Goal: Task Accomplishment & Management: Manage account settings

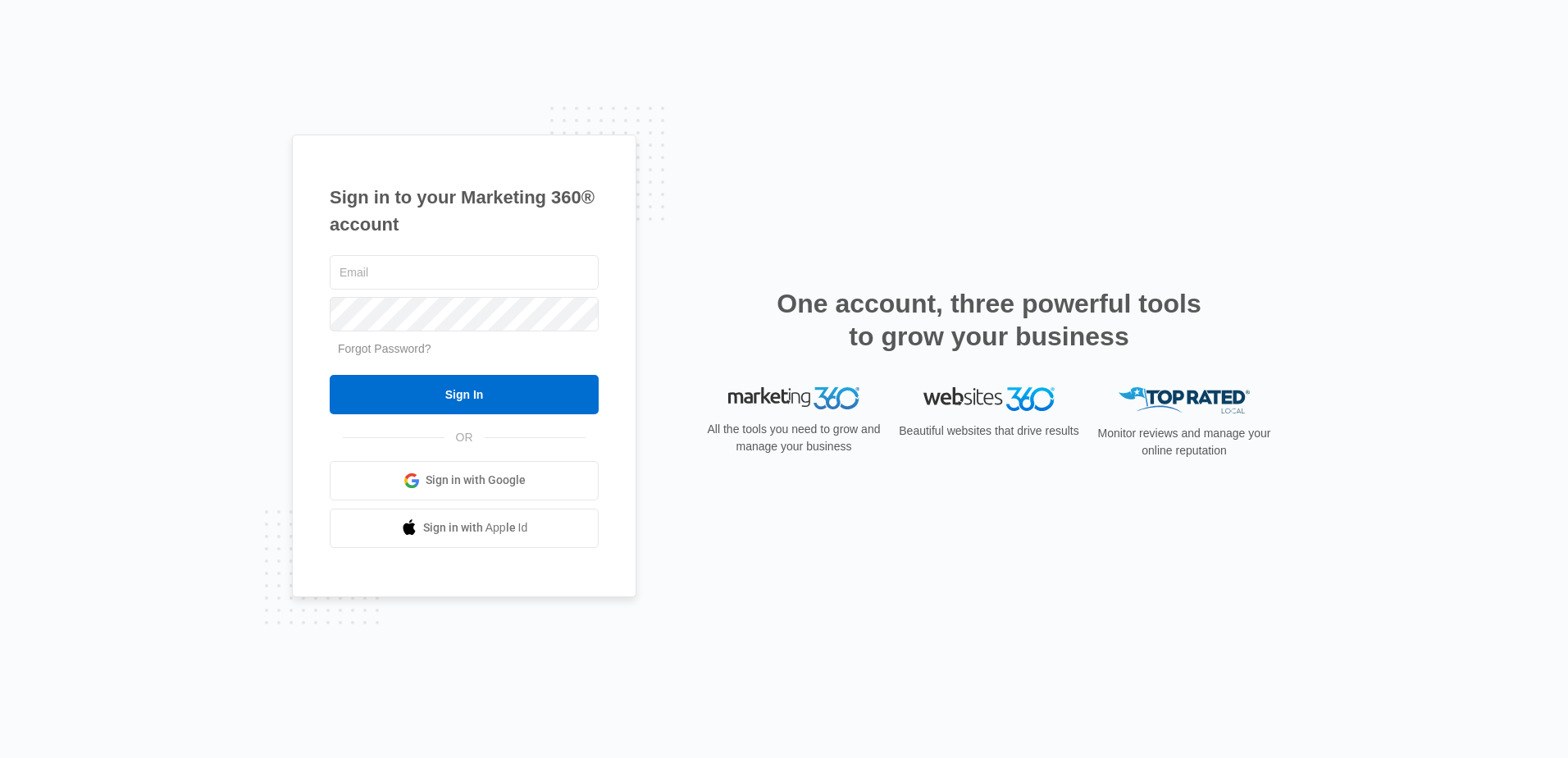
type input "[EMAIL_ADDRESS][DOMAIN_NAME]"
click at [328, 319] on div "Sign in to your Marketing 360® account bbanks@fourleafprop.com Forgot Password?…" at bounding box center [463, 366] width 344 height 463
click at [312, 333] on div "Sign in to your Marketing 360® account bbanks@fourleafprop.com Forgot Password?…" at bounding box center [463, 366] width 344 height 463
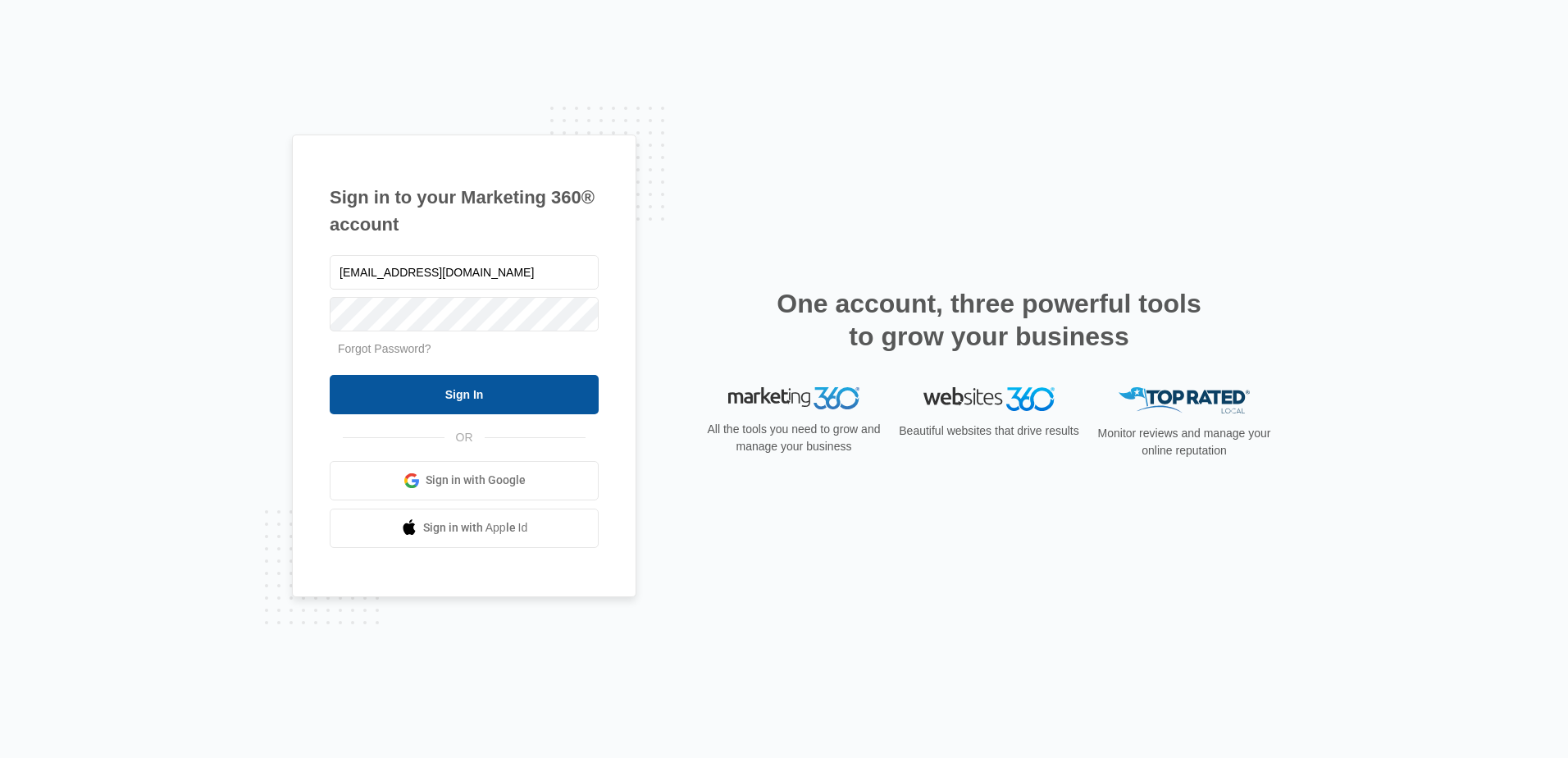
click at [419, 402] on input "Sign In" at bounding box center [463, 395] width 269 height 39
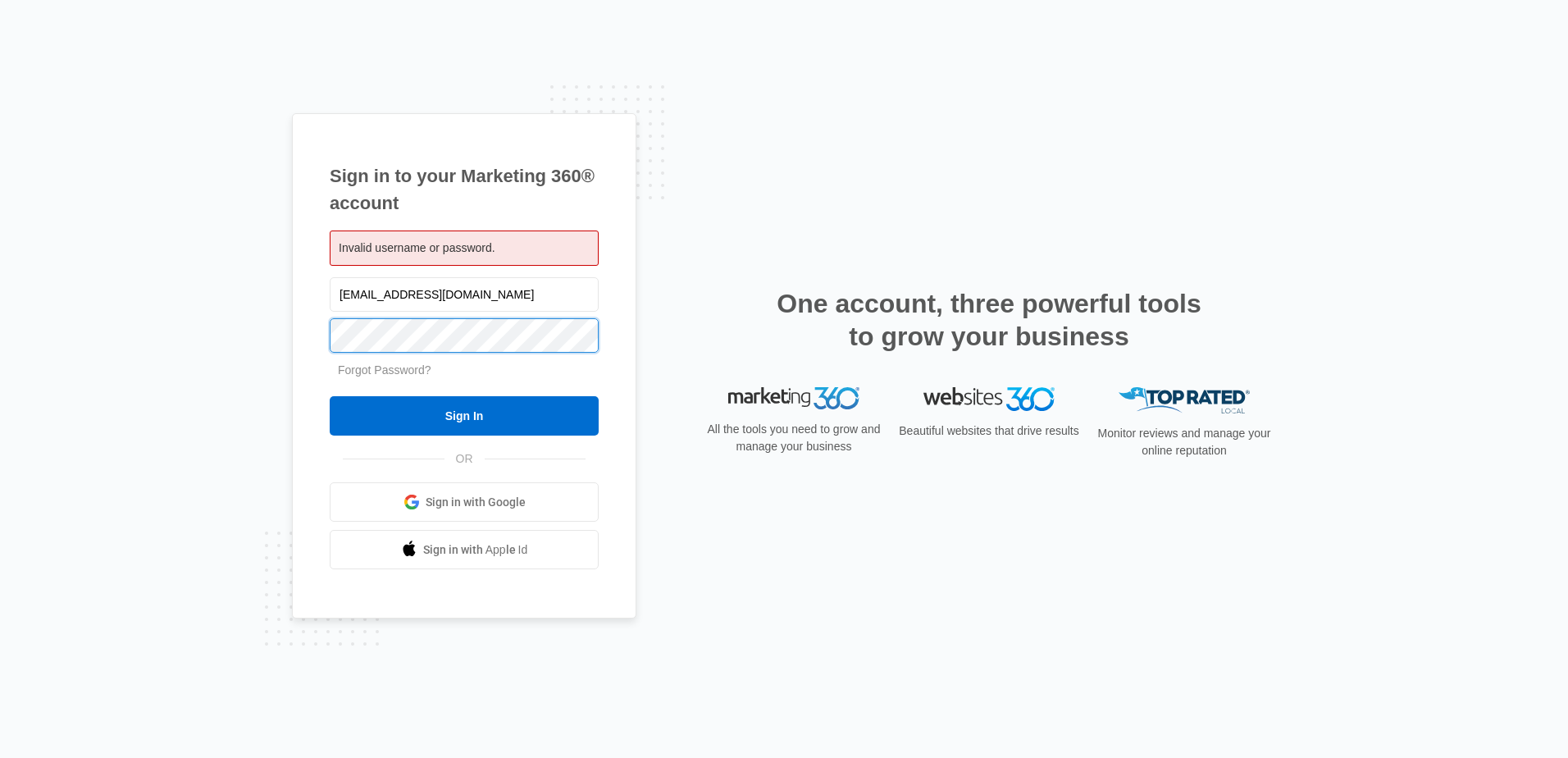
click at [306, 334] on div "Sign in to your Marketing 360® account Invalid username or password. [EMAIL_ADD…" at bounding box center [463, 367] width 344 height 506
click at [307, 308] on div "Sign in to your Marketing 360® account Invalid username or password. [EMAIL_ADD…" at bounding box center [463, 367] width 344 height 506
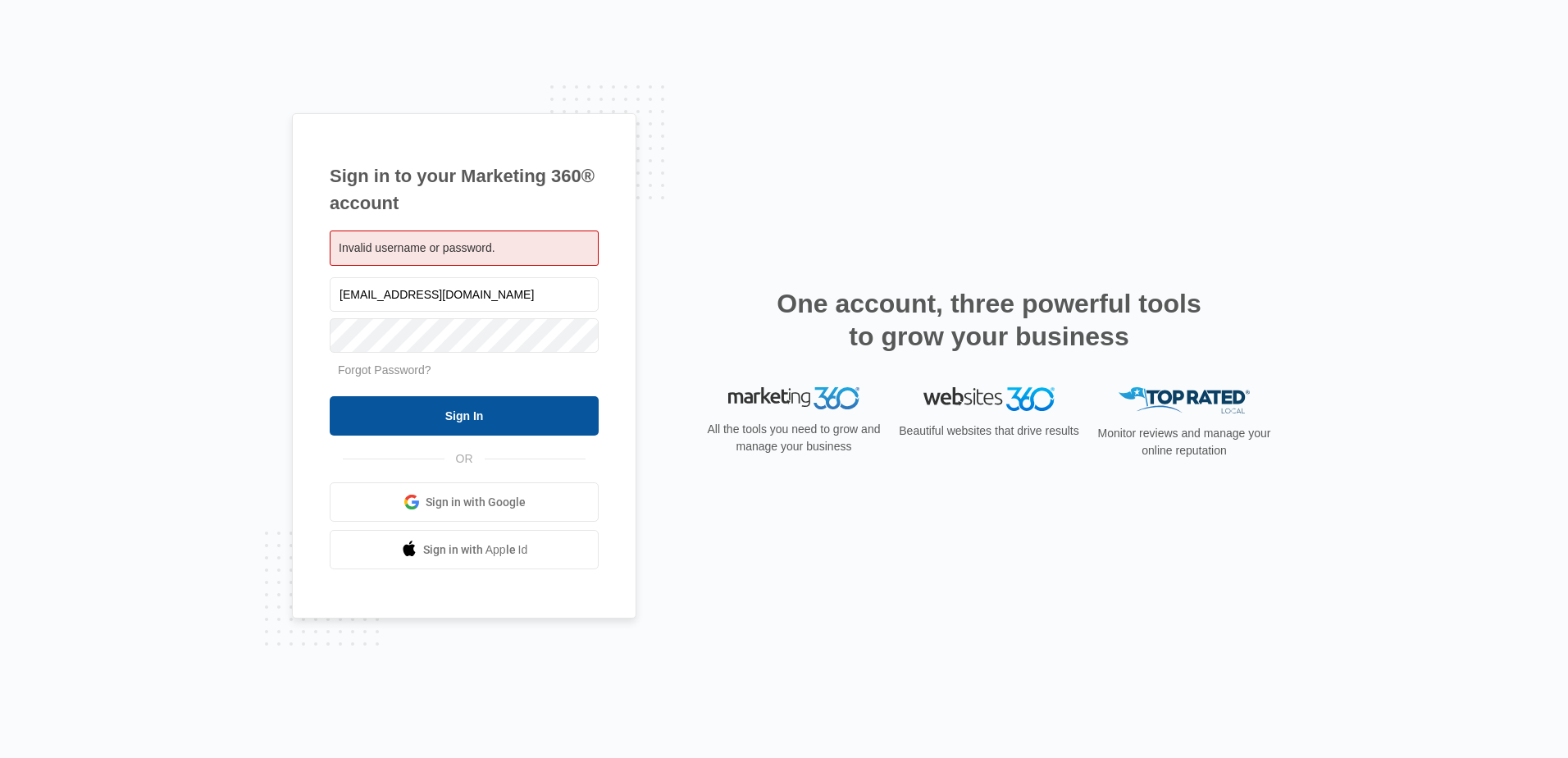
click at [461, 422] on input "Sign In" at bounding box center [463, 416] width 269 height 39
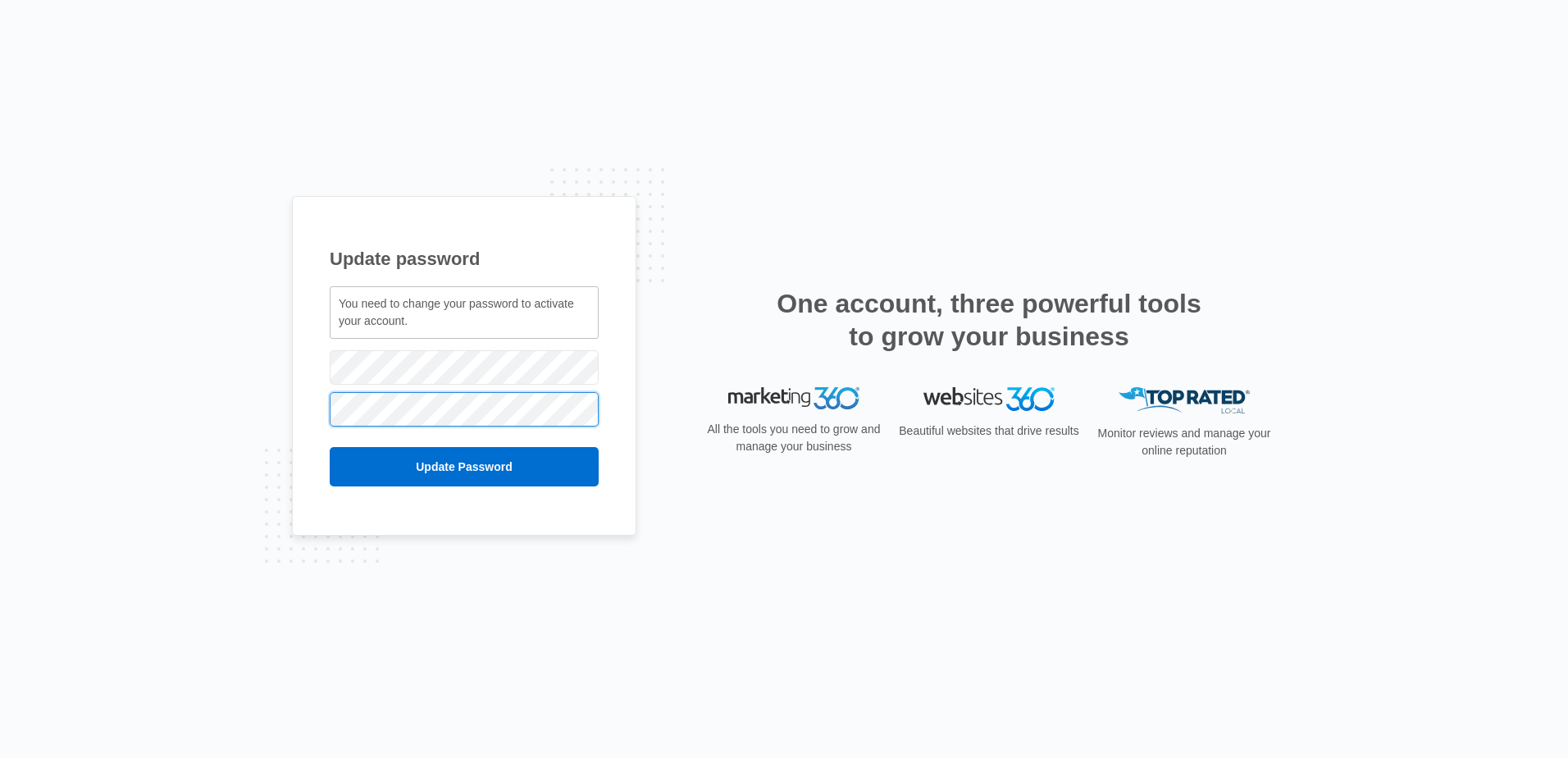
click at [330, 447] on input "Update Password" at bounding box center [463, 467] width 269 height 39
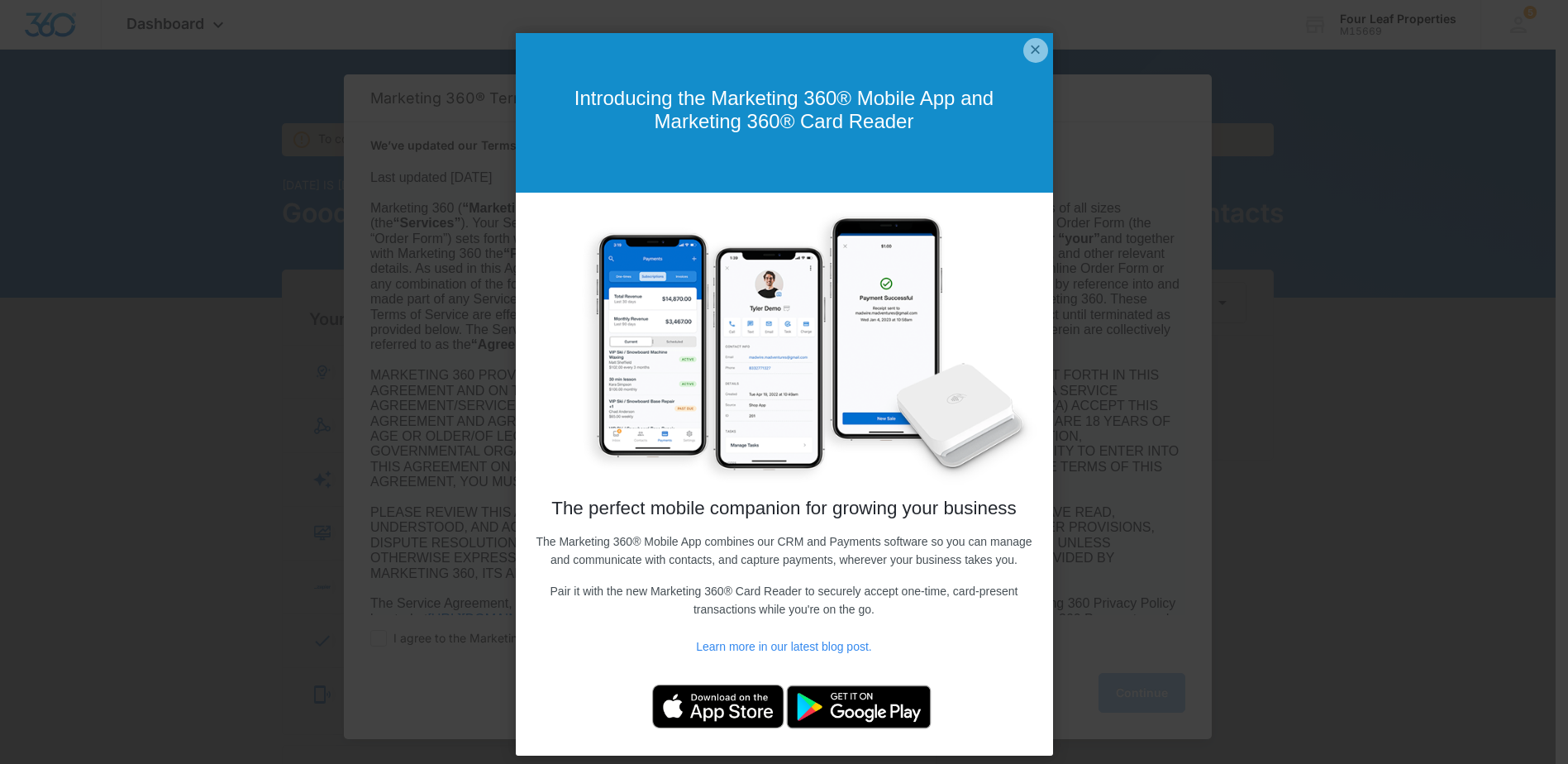
scroll to position [35, 0]
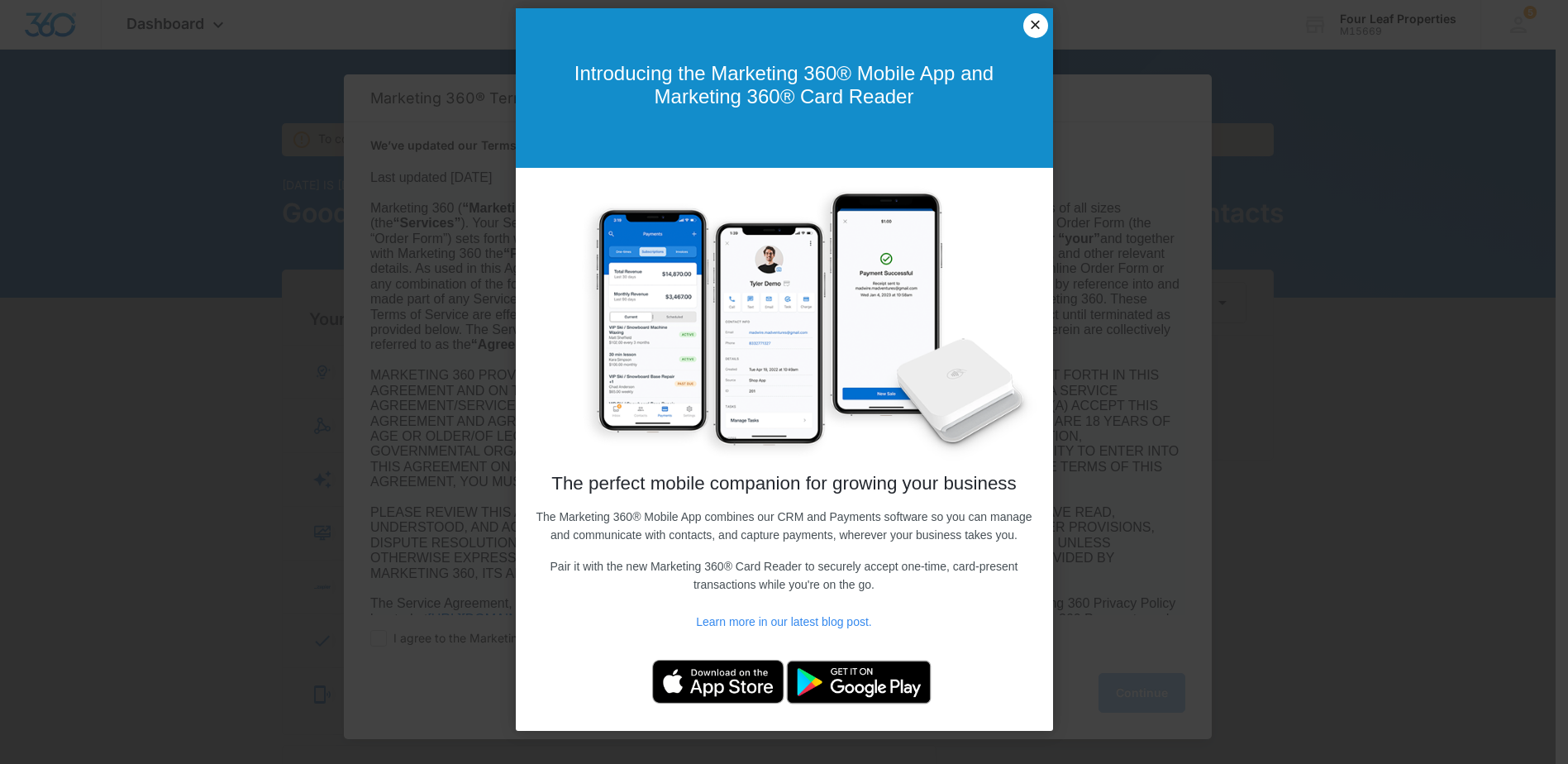
click at [1028, 18] on link "×" at bounding box center [1035, 25] width 25 height 25
